Goal: Task Accomplishment & Management: Manage account settings

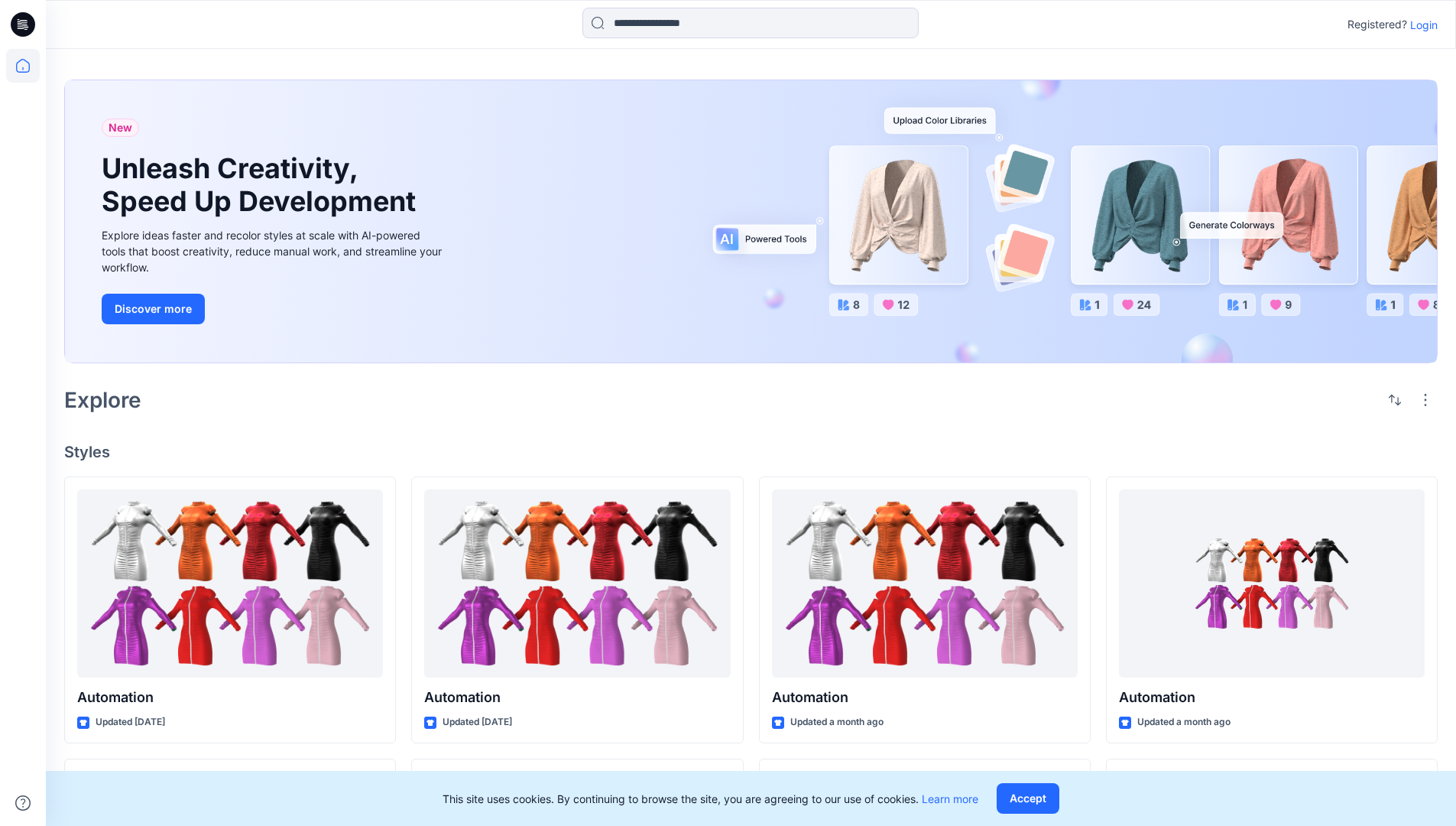
click at [1420, 24] on p "Login" at bounding box center [1424, 24] width 28 height 16
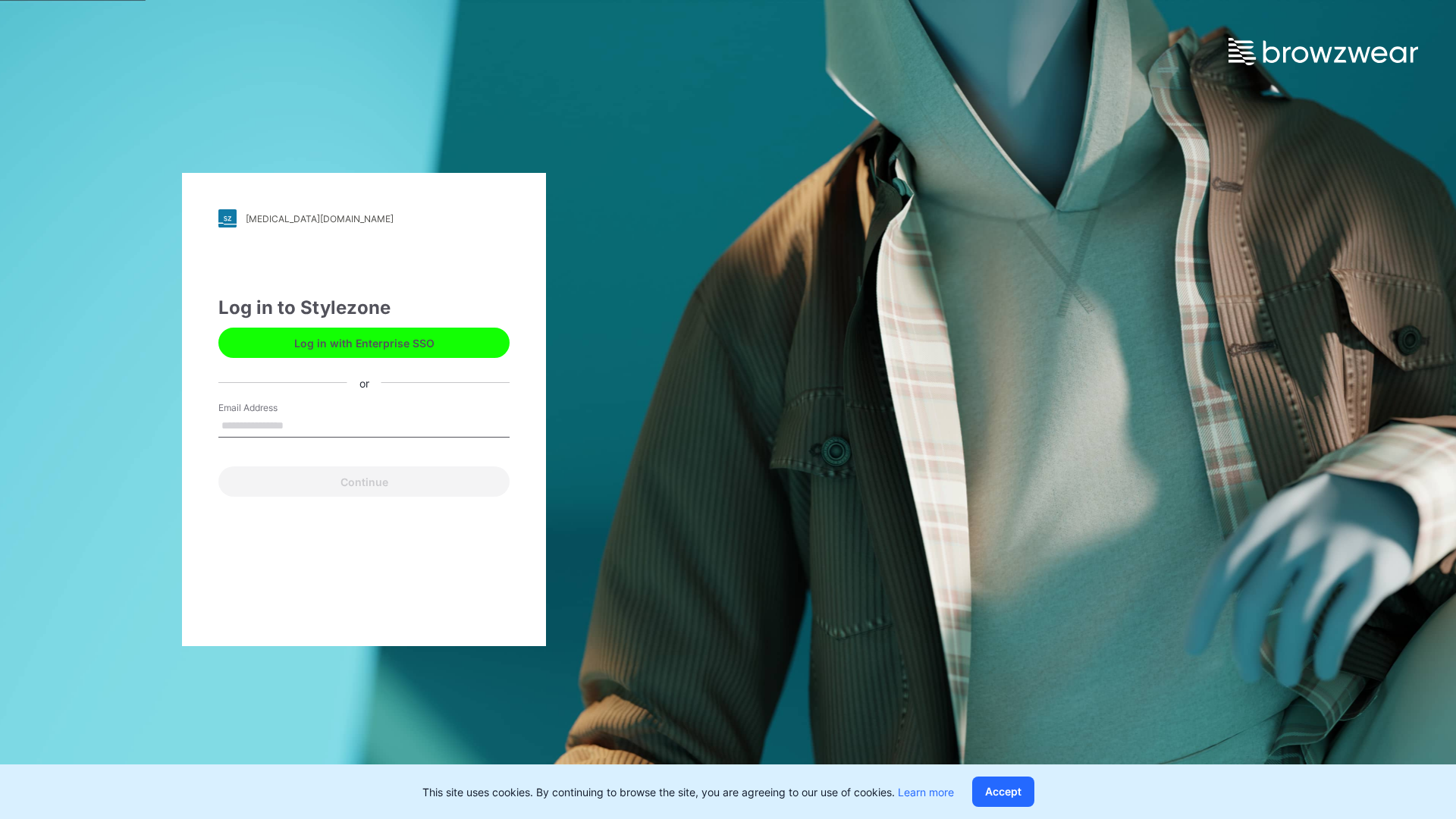
click at [299, 425] on input "Email Address" at bounding box center [364, 426] width 291 height 23
type input "**********"
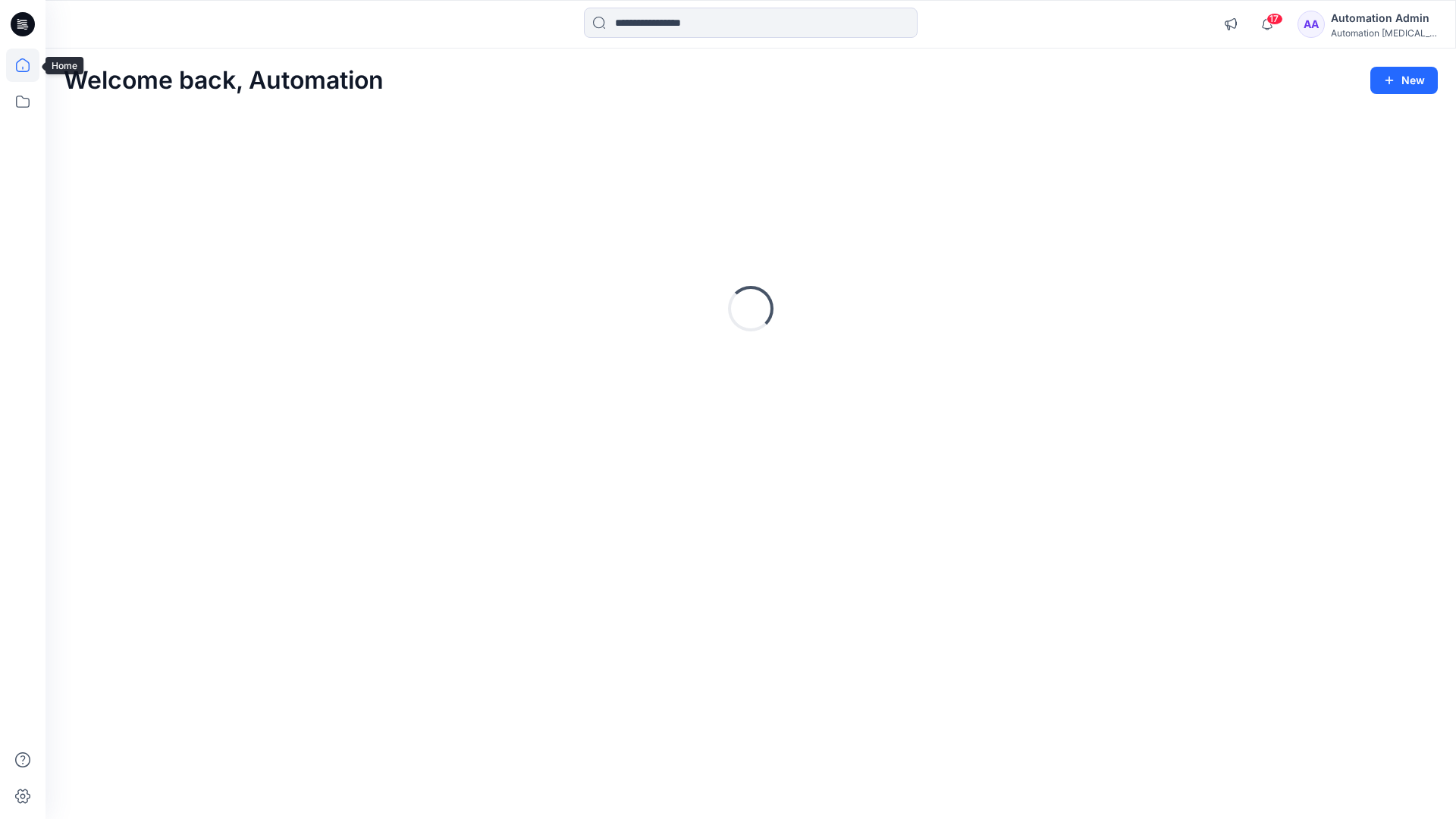
click at [29, 65] on icon at bounding box center [23, 65] width 14 height 14
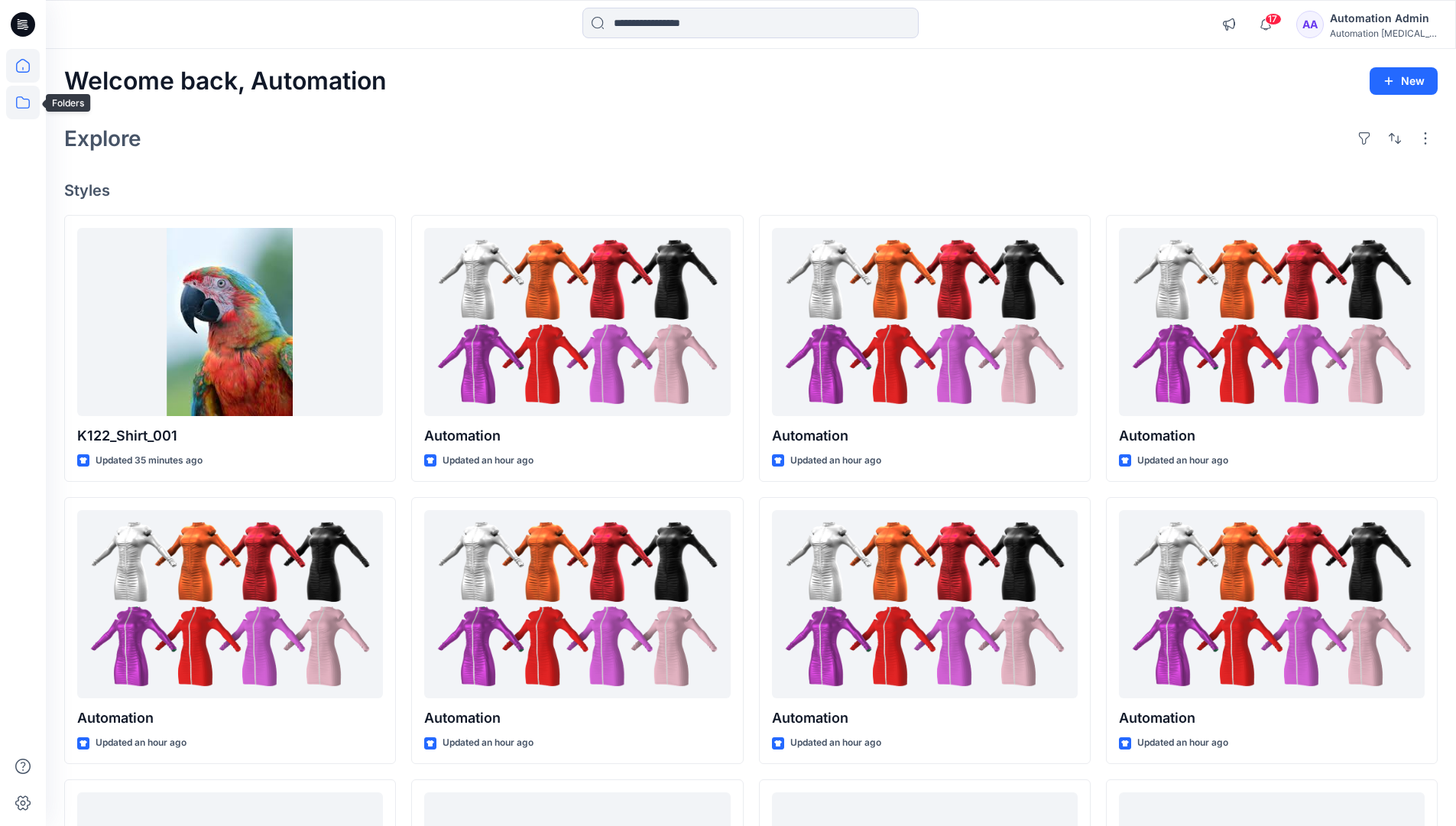
click at [28, 103] on icon at bounding box center [22, 102] width 34 height 34
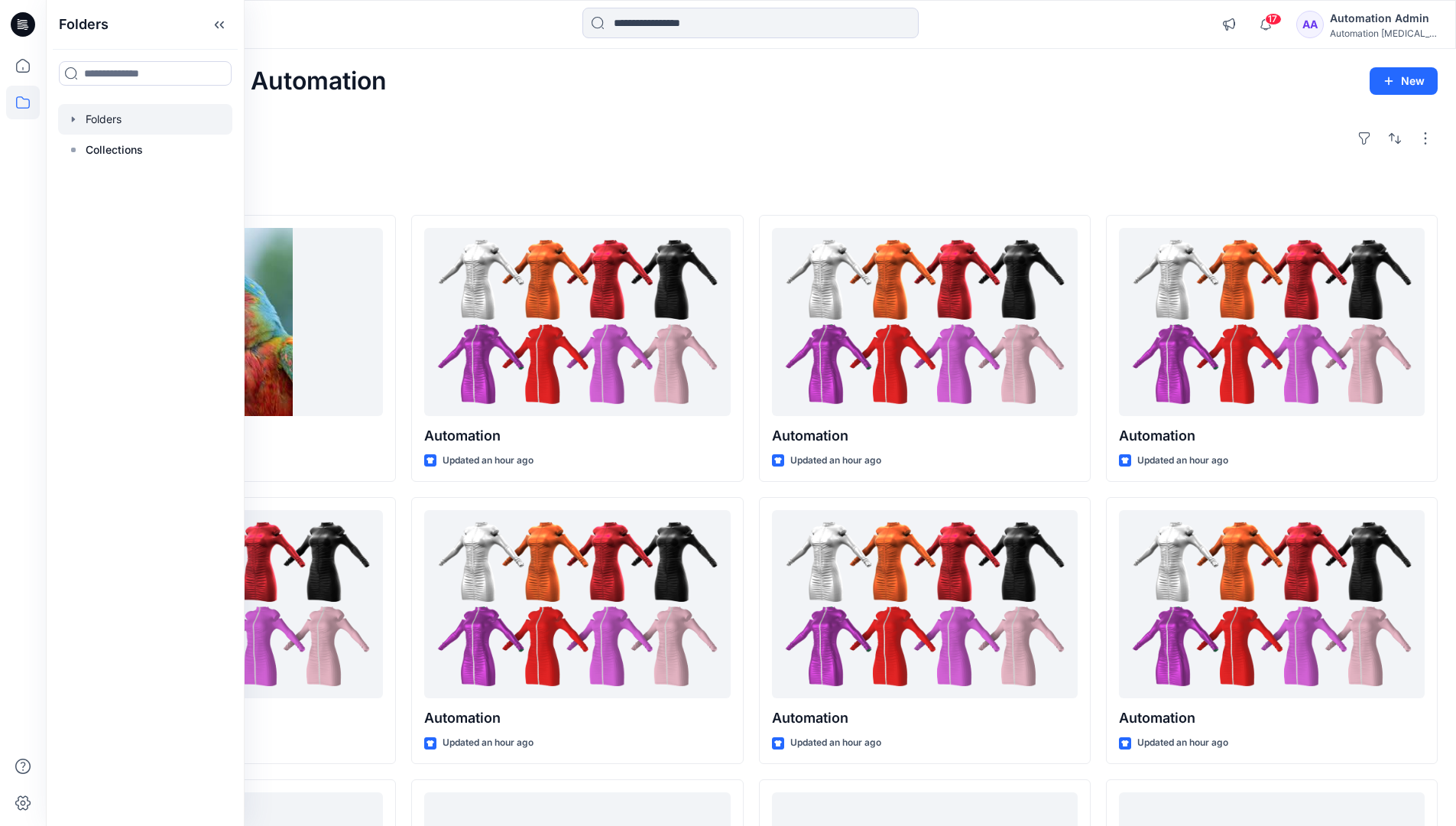
click at [106, 124] on div at bounding box center [145, 118] width 175 height 30
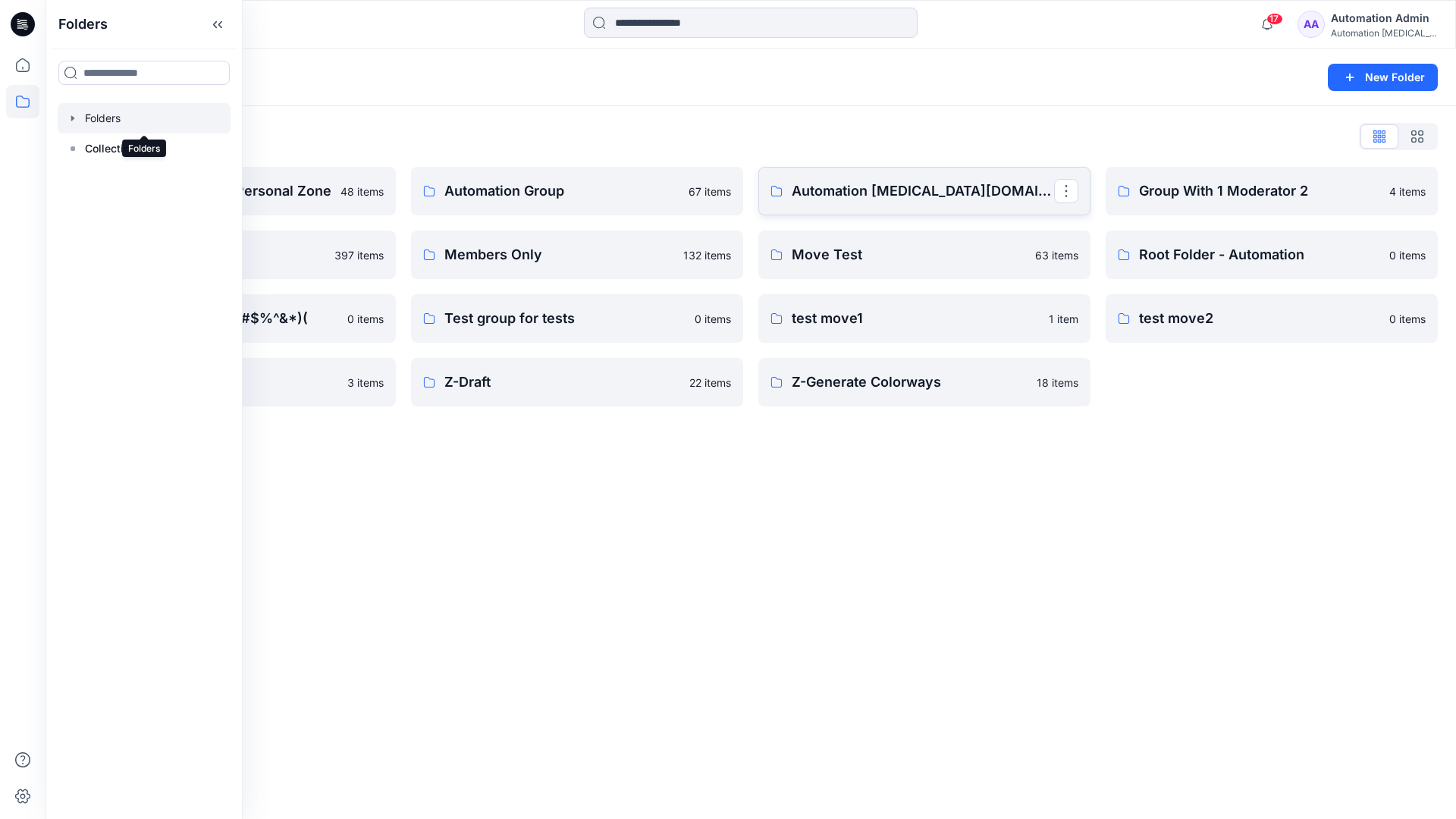
click at [819, 204] on link "Automation testim.io" at bounding box center [924, 190] width 332 height 49
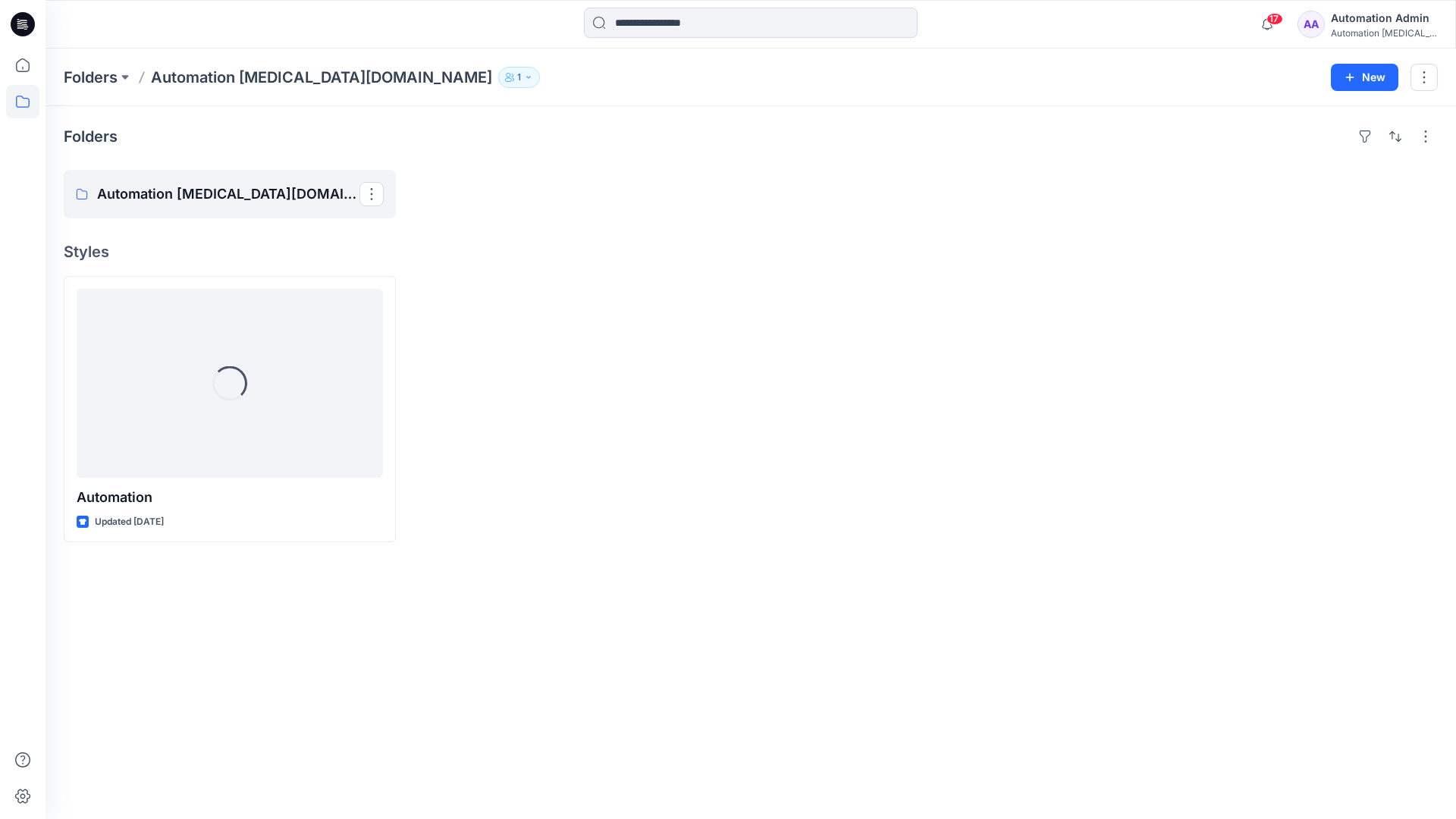
click at [201, 185] on p "Automation testim.io Board" at bounding box center [228, 194] width 263 height 21
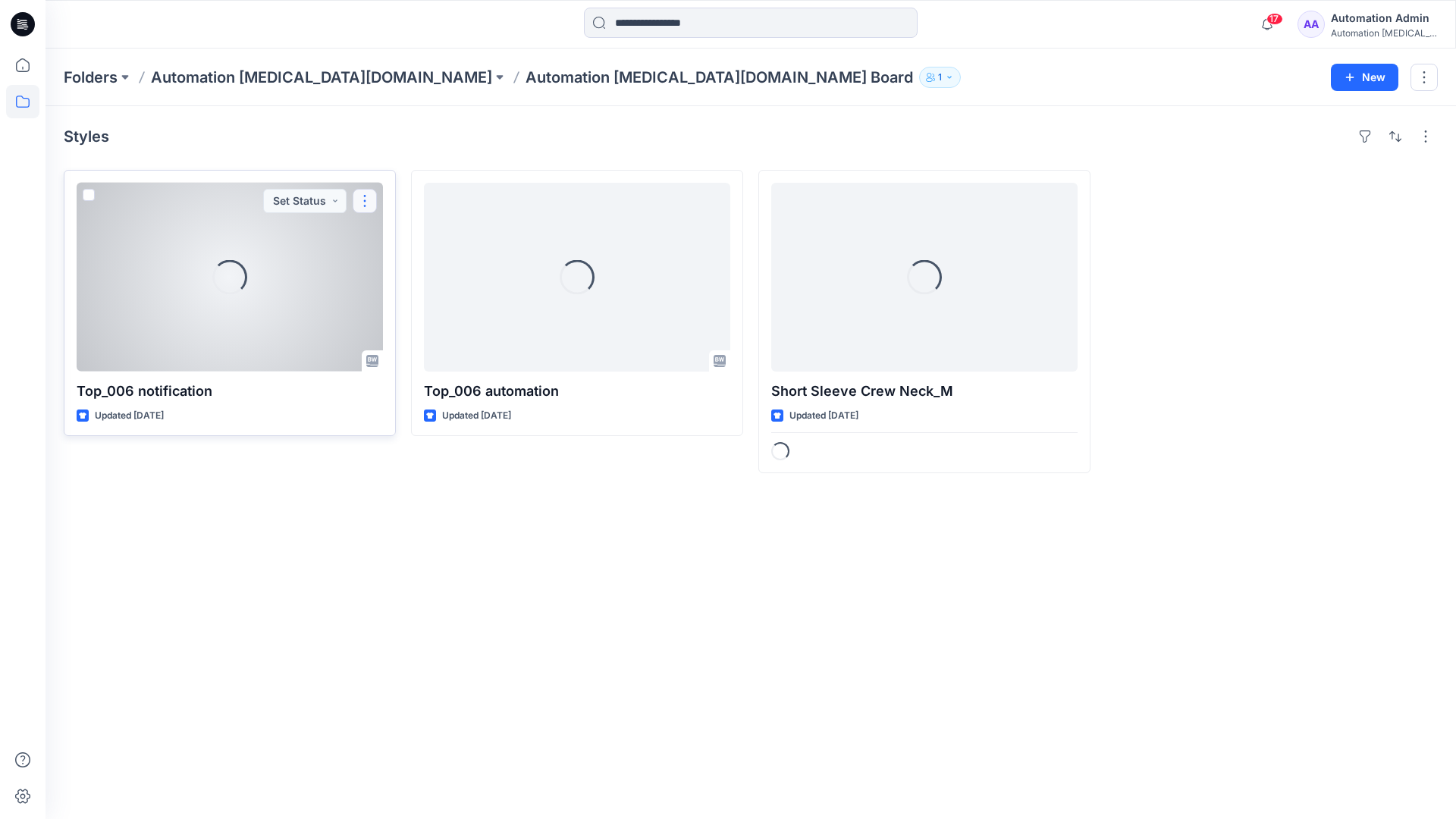
click at [365, 207] on button "button" at bounding box center [365, 201] width 24 height 24
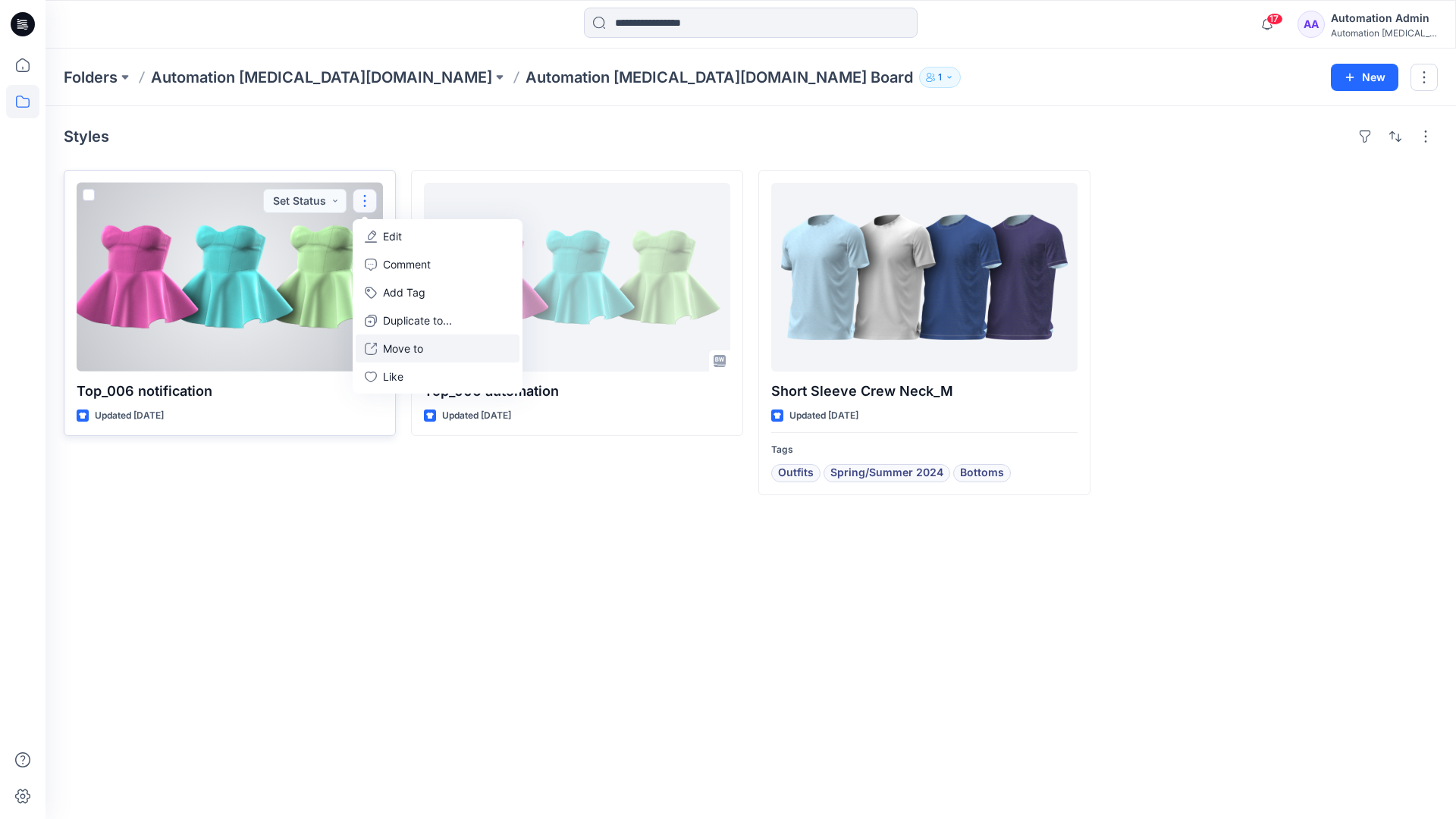
click at [379, 346] on button "Move to" at bounding box center [438, 348] width 164 height 28
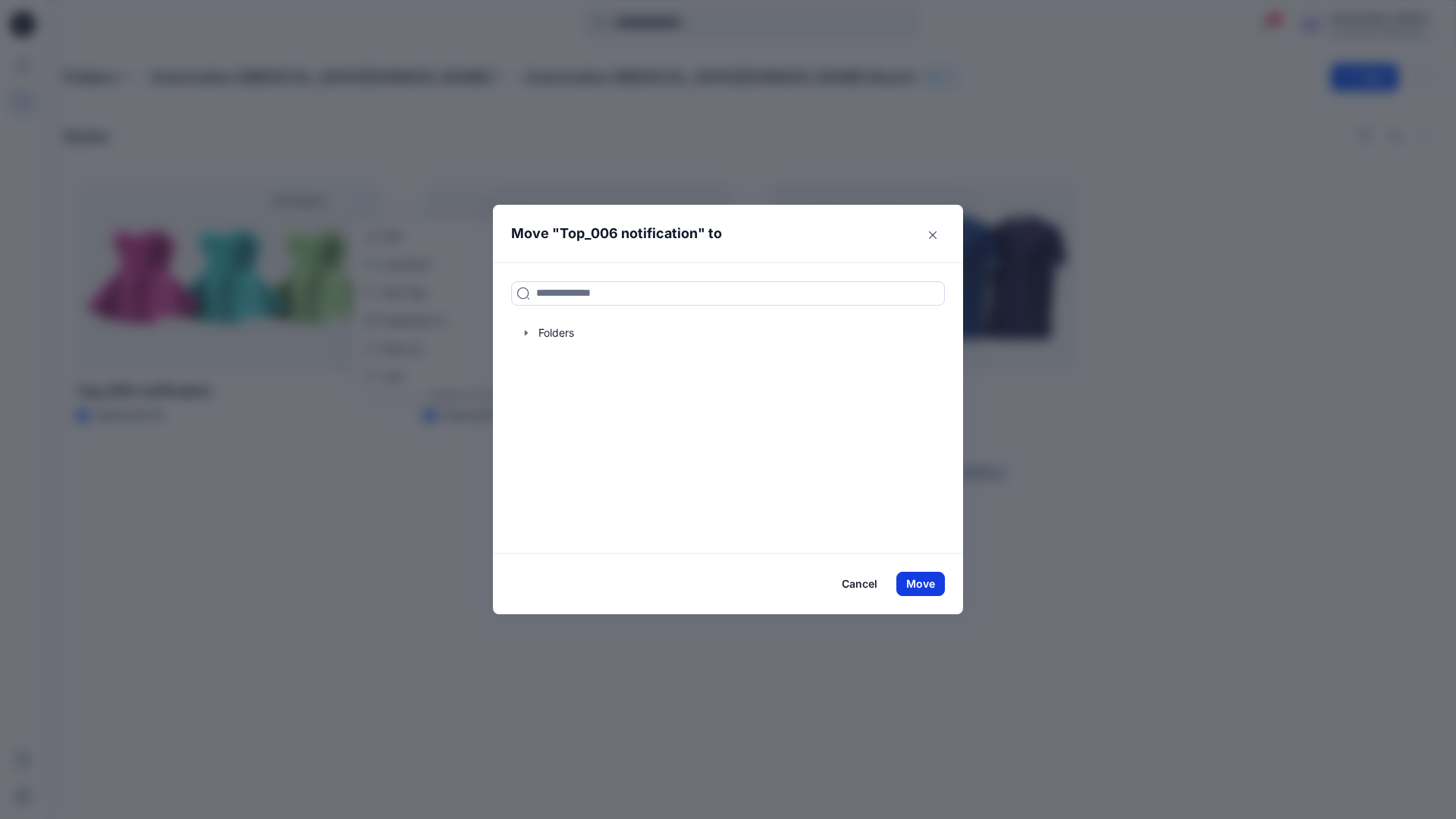
click at [926, 586] on button "Move" at bounding box center [921, 584] width 49 height 24
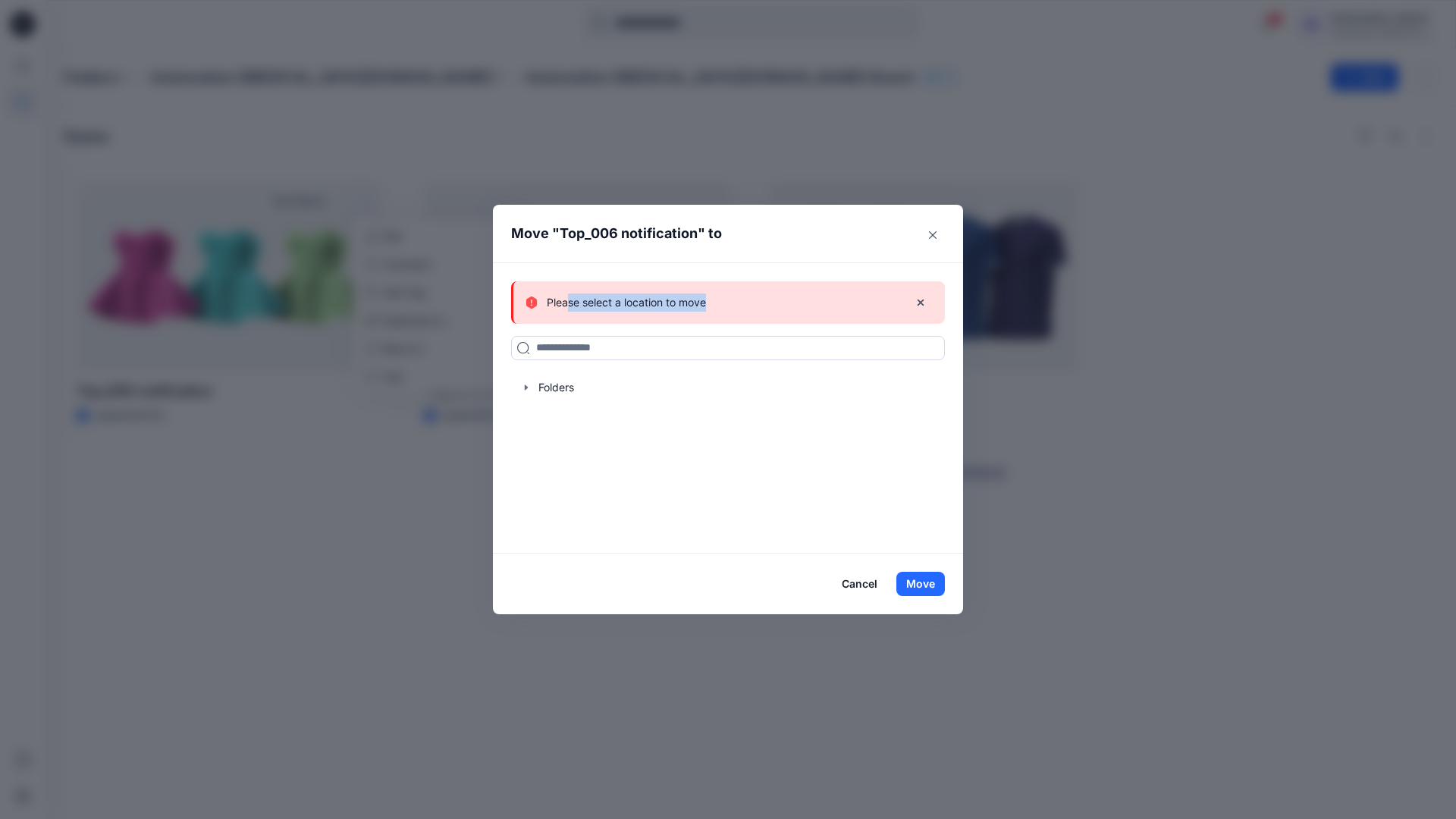
drag, startPoint x: 926, startPoint y: 586, endPoint x: 569, endPoint y: 298, distance: 458.7
click at [569, 298] on div "Please select a location to move" at bounding box center [711, 302] width 371 height 18
click at [921, 304] on icon "button" at bounding box center [921, 303] width 12 height 12
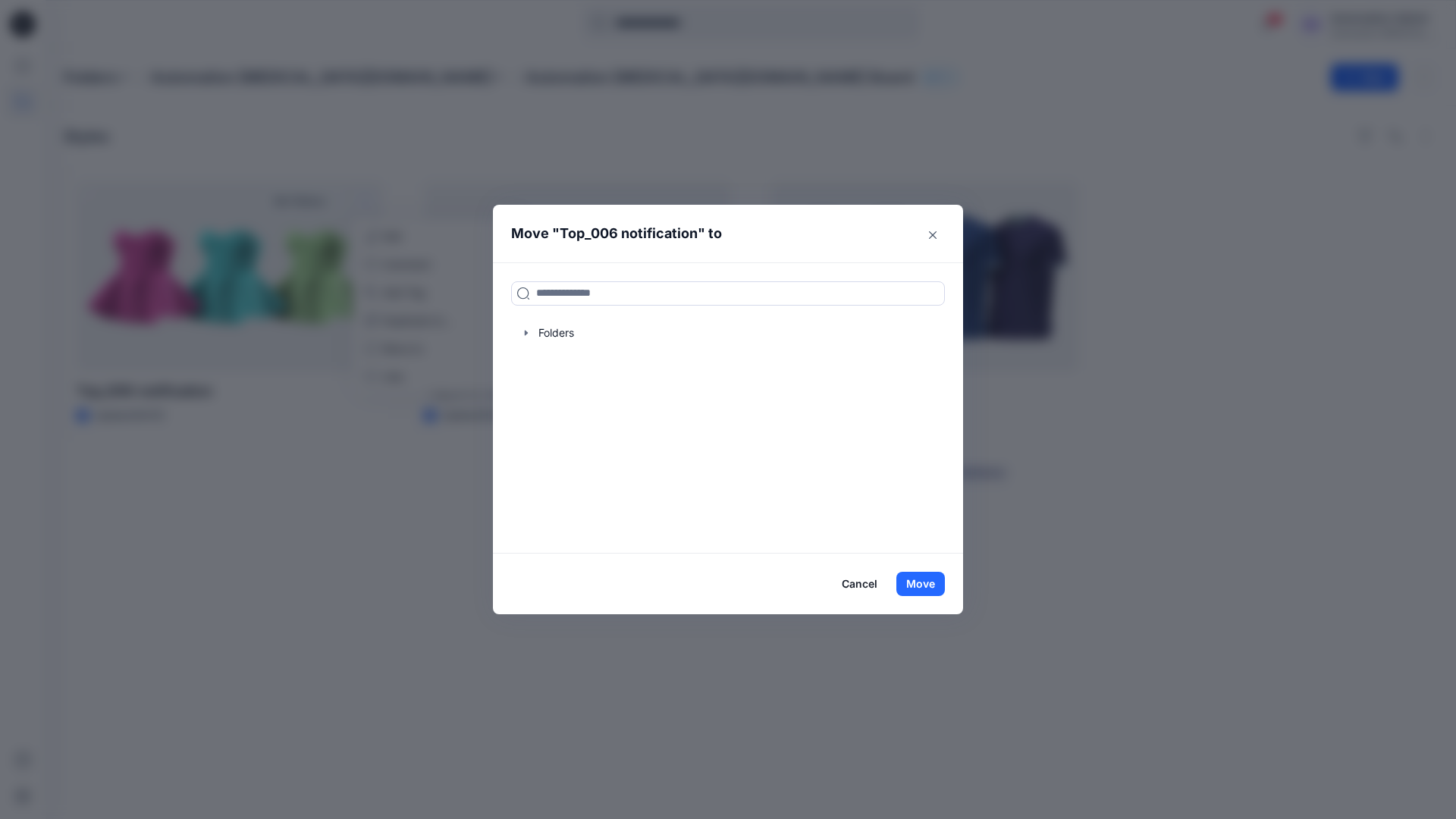
click at [858, 585] on button "Cancel" at bounding box center [860, 584] width 56 height 24
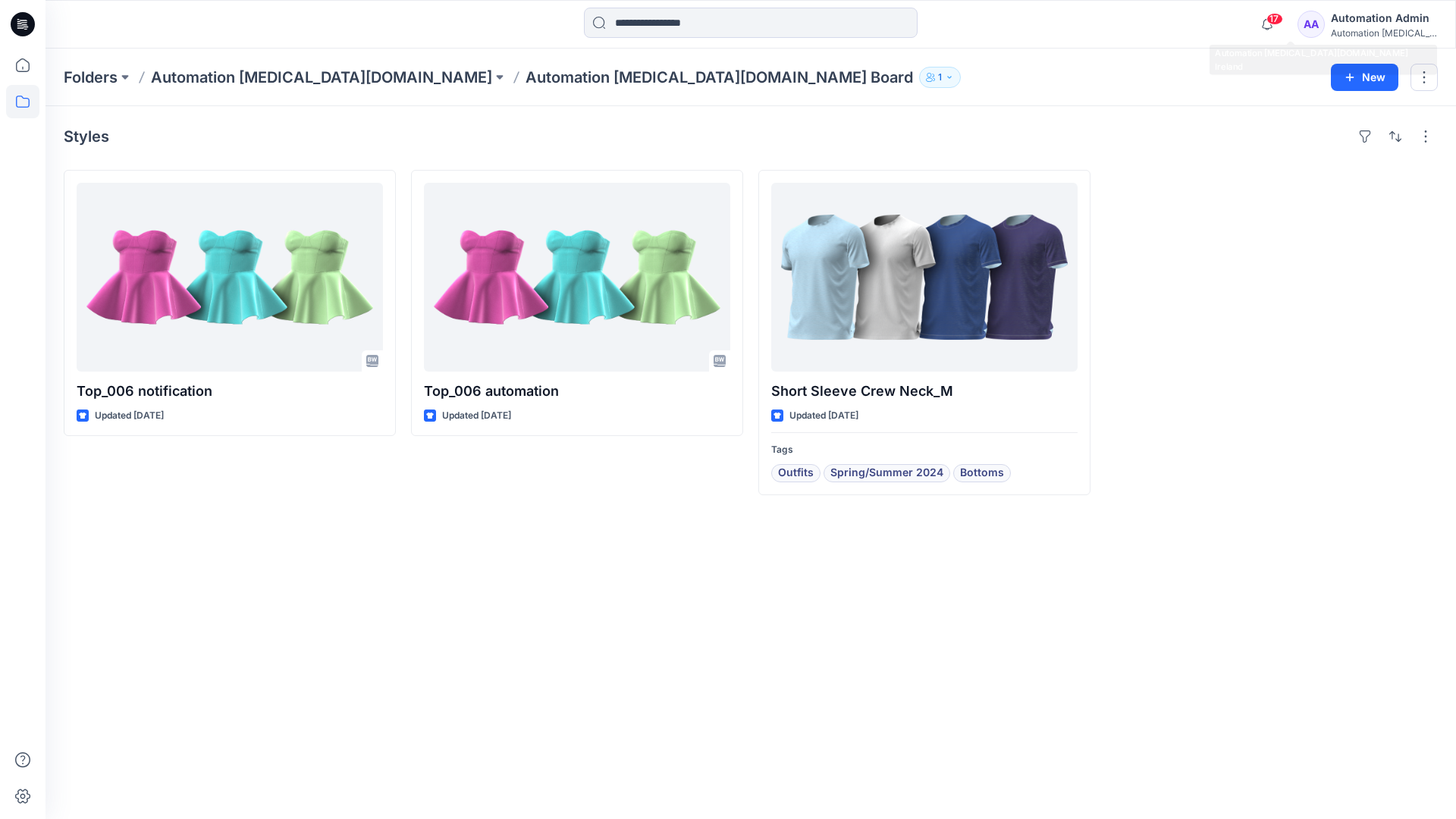
click at [1350, 28] on div "Automation testim..." at bounding box center [1384, 33] width 106 height 11
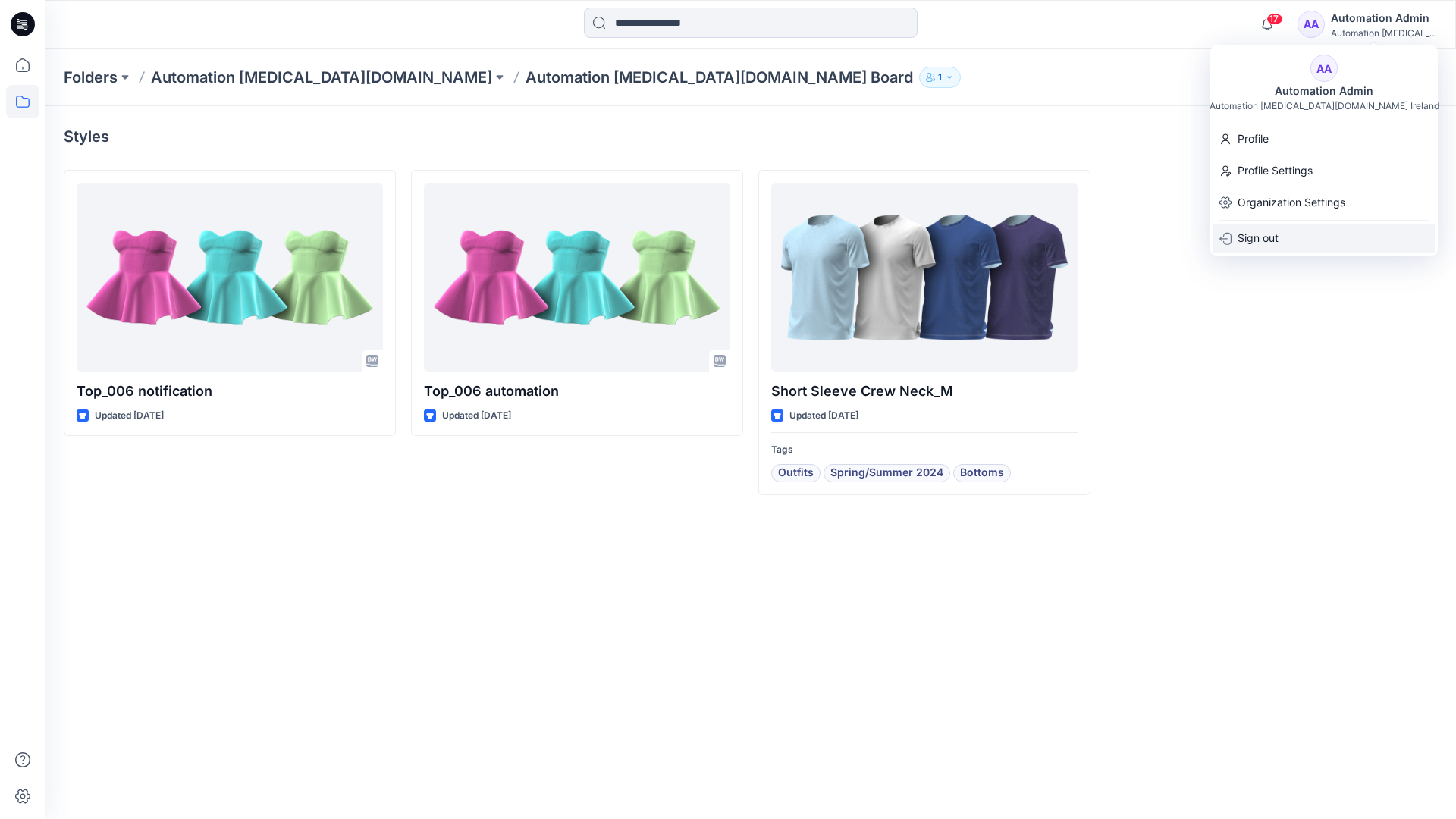
click at [1278, 245] on p "Sign out" at bounding box center [1259, 238] width 41 height 29
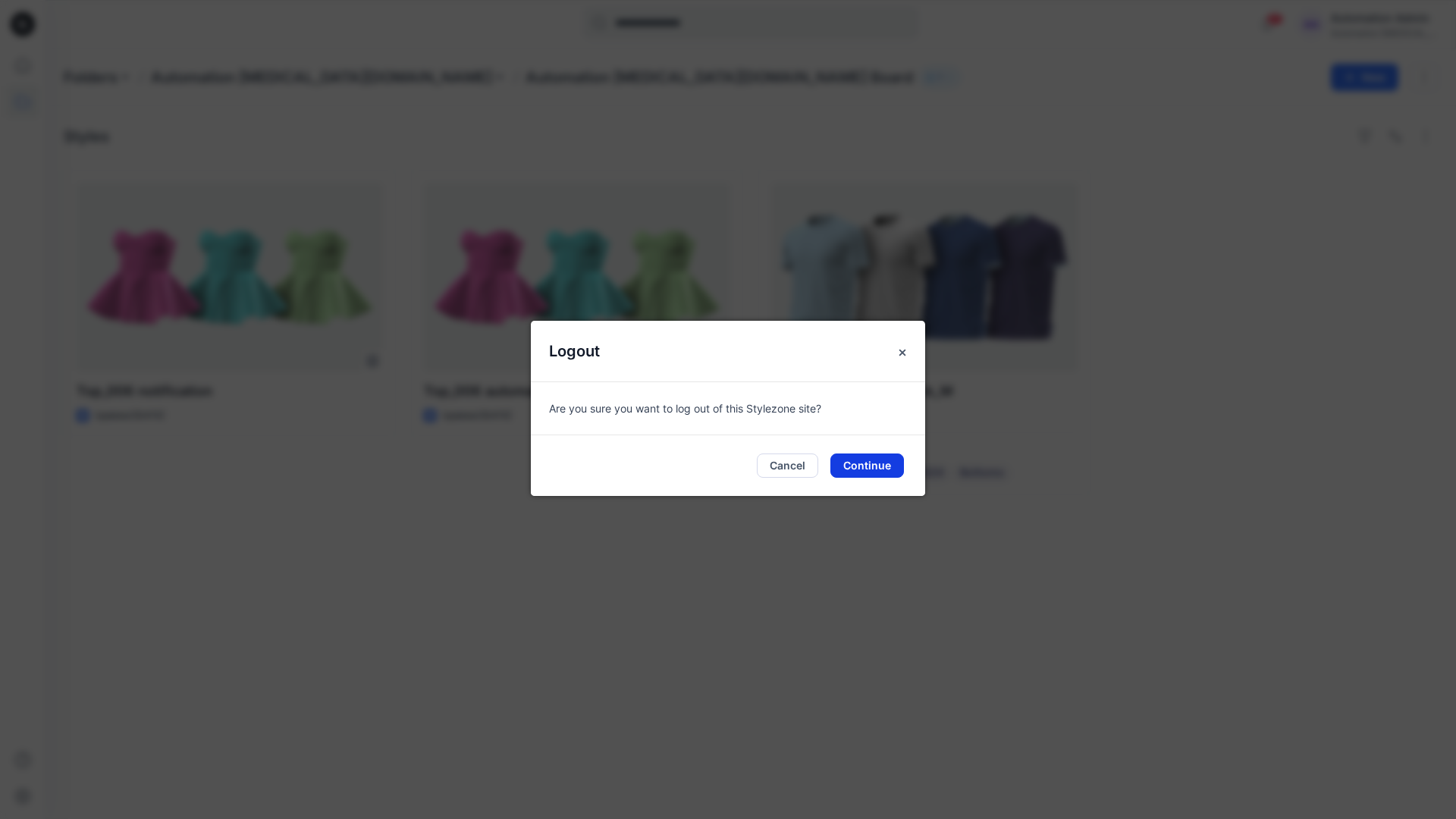
click at [883, 461] on button "Continue" at bounding box center [867, 466] width 74 height 24
